Goal: Navigation & Orientation: Find specific page/section

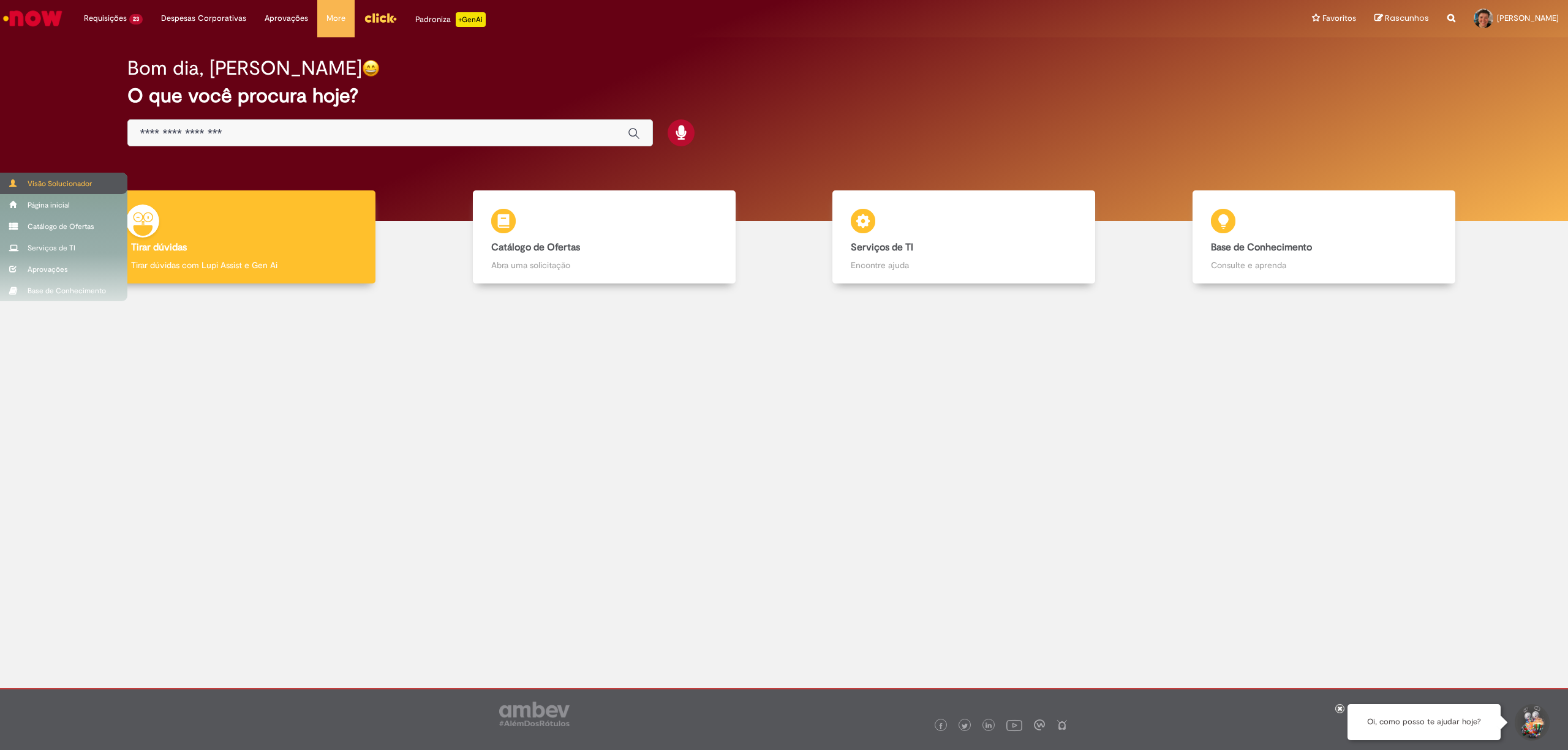
click at [16, 180] on span at bounding box center [13, 183] width 9 height 7
click at [33, 184] on div "Visão Solucionador" at bounding box center [64, 183] width 128 height 21
